Goal: Navigation & Orientation: Find specific page/section

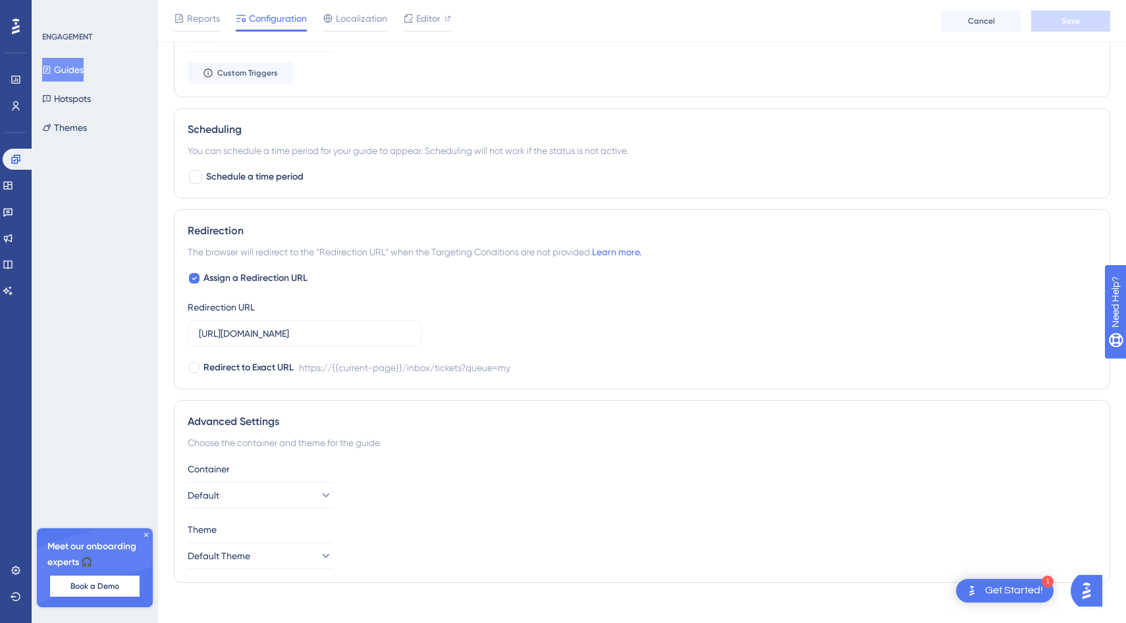
scroll to position [779, 0]
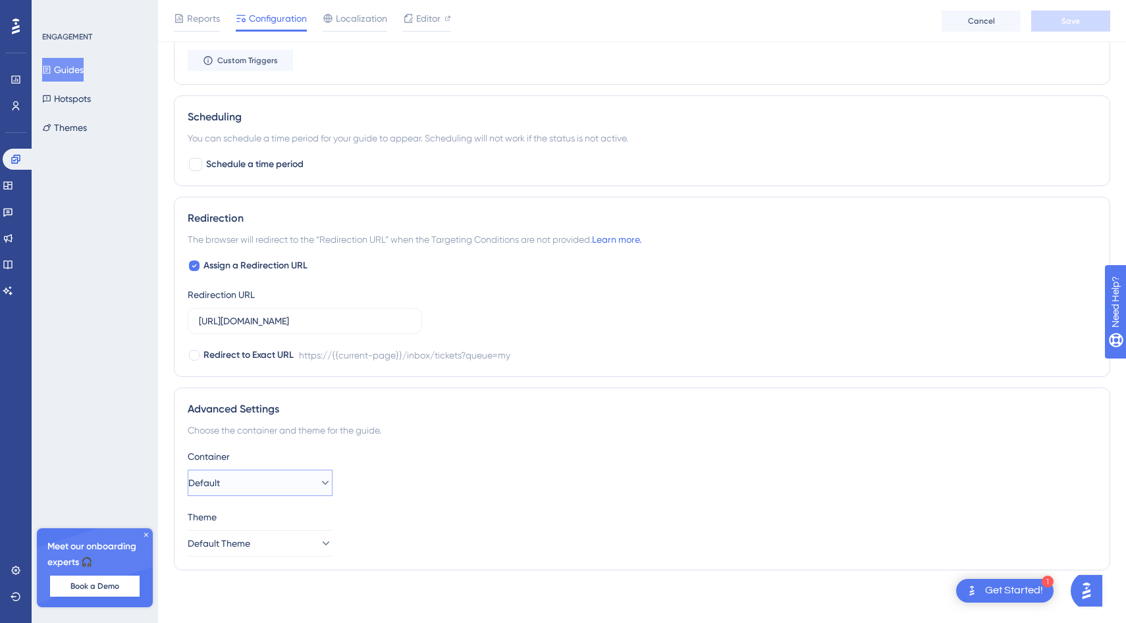
click at [255, 489] on button "Default" at bounding box center [260, 483] width 145 height 26
click at [402, 458] on div "Container" at bounding box center [642, 457] width 909 height 16
click at [287, 532] on button "Default Theme" at bounding box center [260, 544] width 145 height 26
click at [144, 535] on icon at bounding box center [146, 535] width 8 height 8
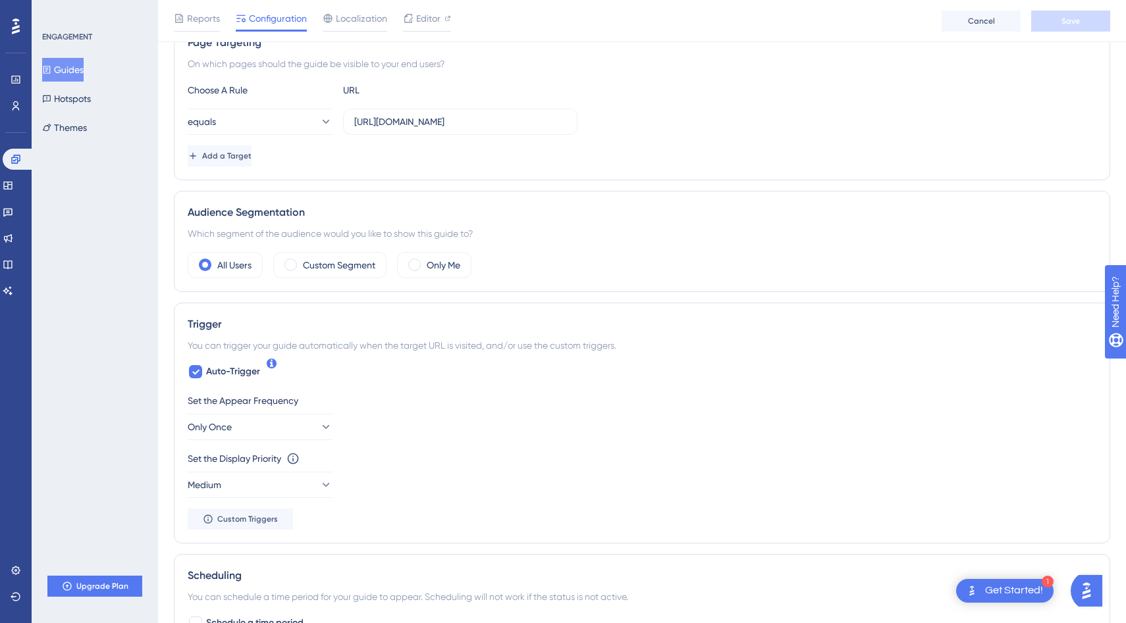
scroll to position [0, 0]
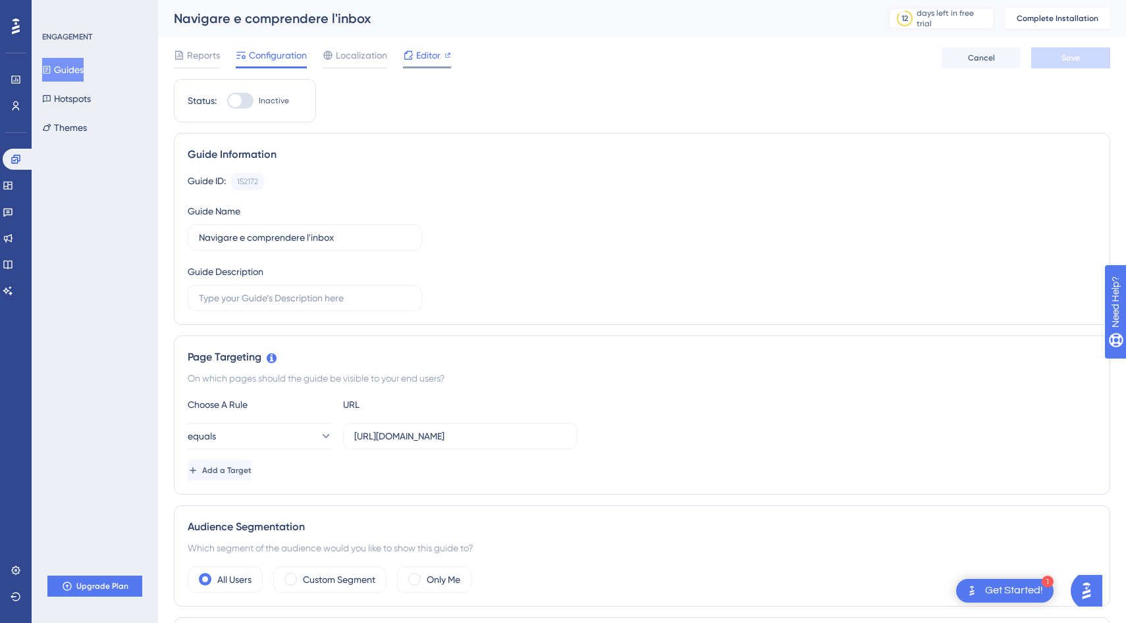
click at [408, 55] on icon at bounding box center [408, 55] width 11 height 11
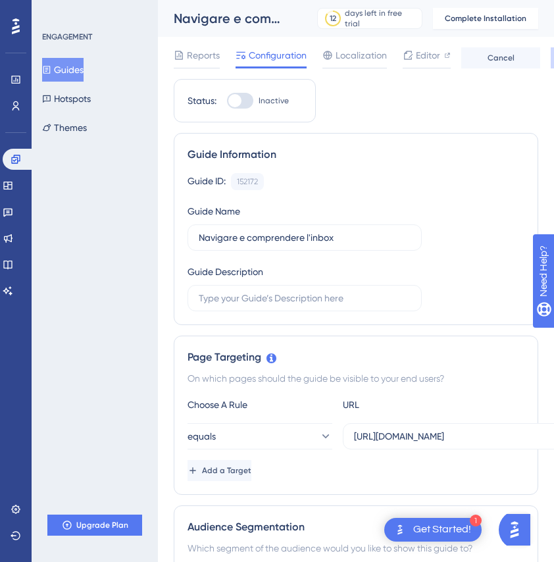
click at [65, 65] on button "Guides" at bounding box center [62, 70] width 41 height 24
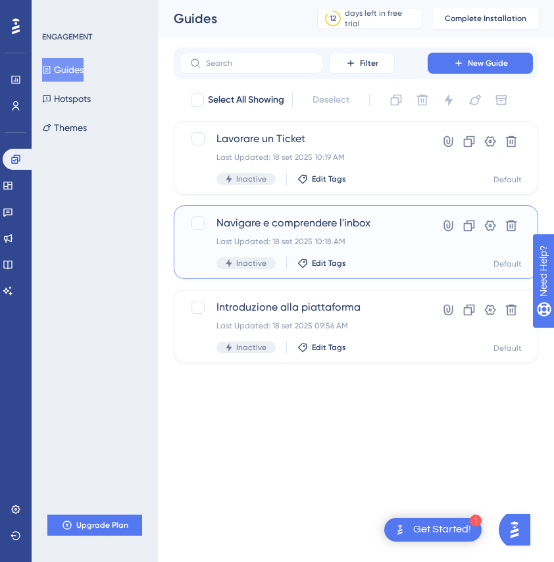
click at [296, 229] on span "Navigare e comprendere l'inbox" at bounding box center [304, 223] width 174 height 16
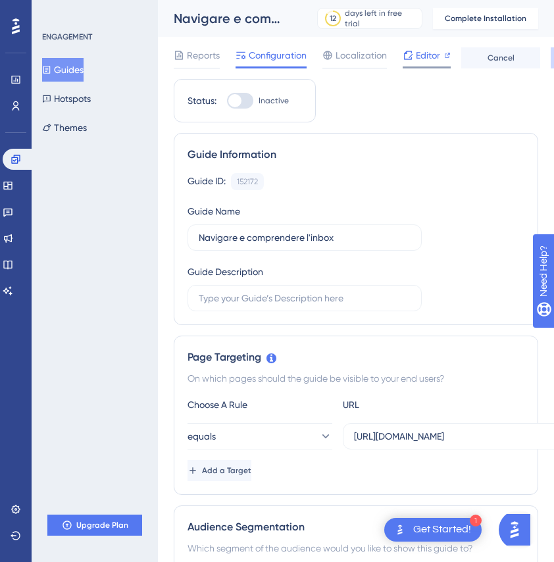
click at [429, 58] on span "Editor" at bounding box center [428, 55] width 24 height 16
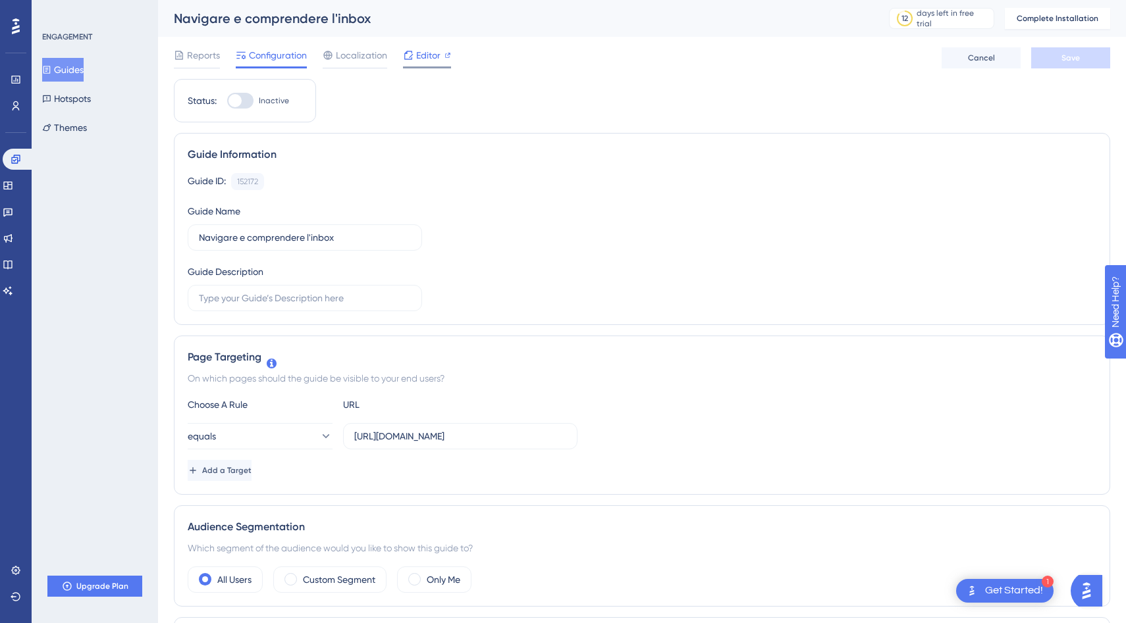
click at [427, 63] on span "Editor" at bounding box center [428, 55] width 24 height 16
